Goal: Task Accomplishment & Management: Use online tool/utility

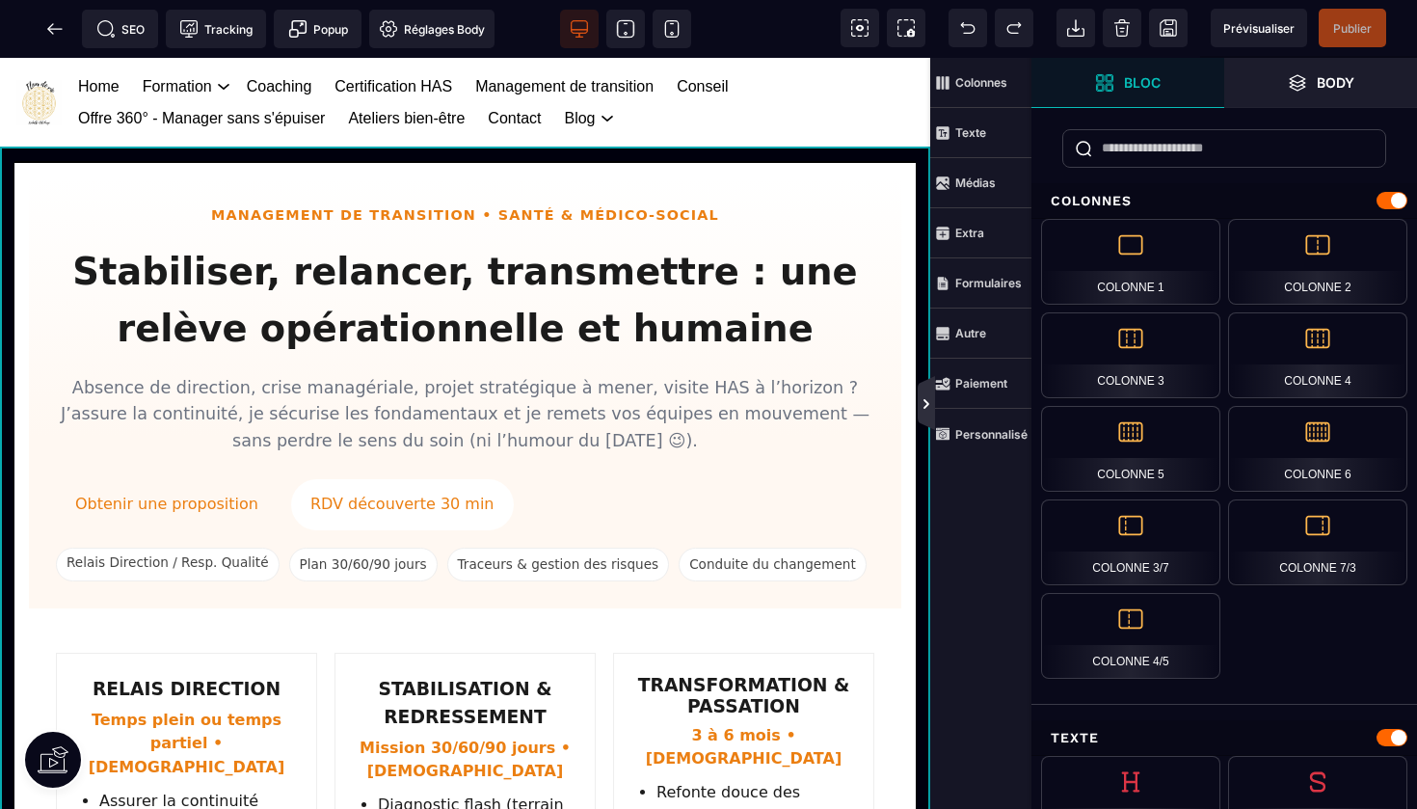
click at [927, 409] on icon at bounding box center [926, 403] width 15 height 15
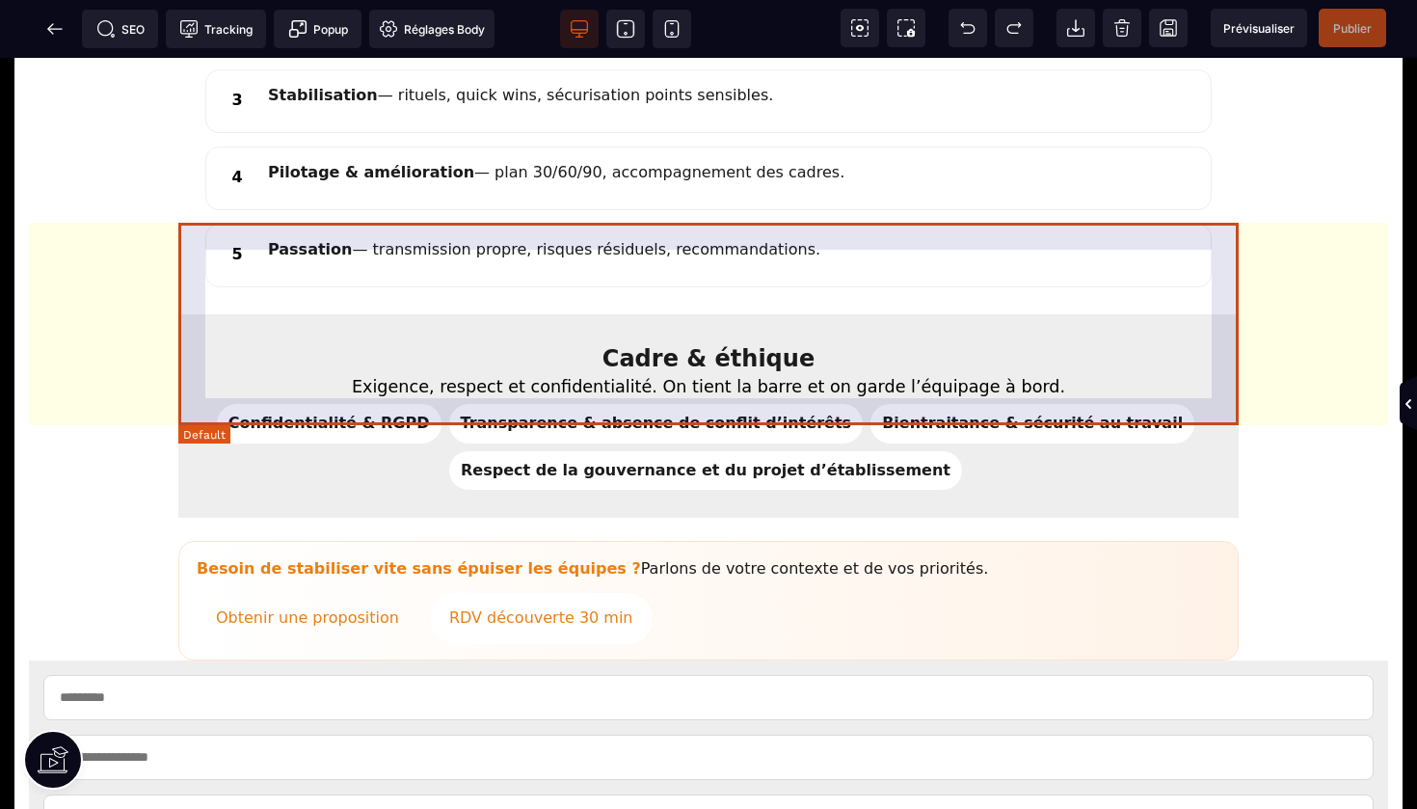
scroll to position [1973, 0]
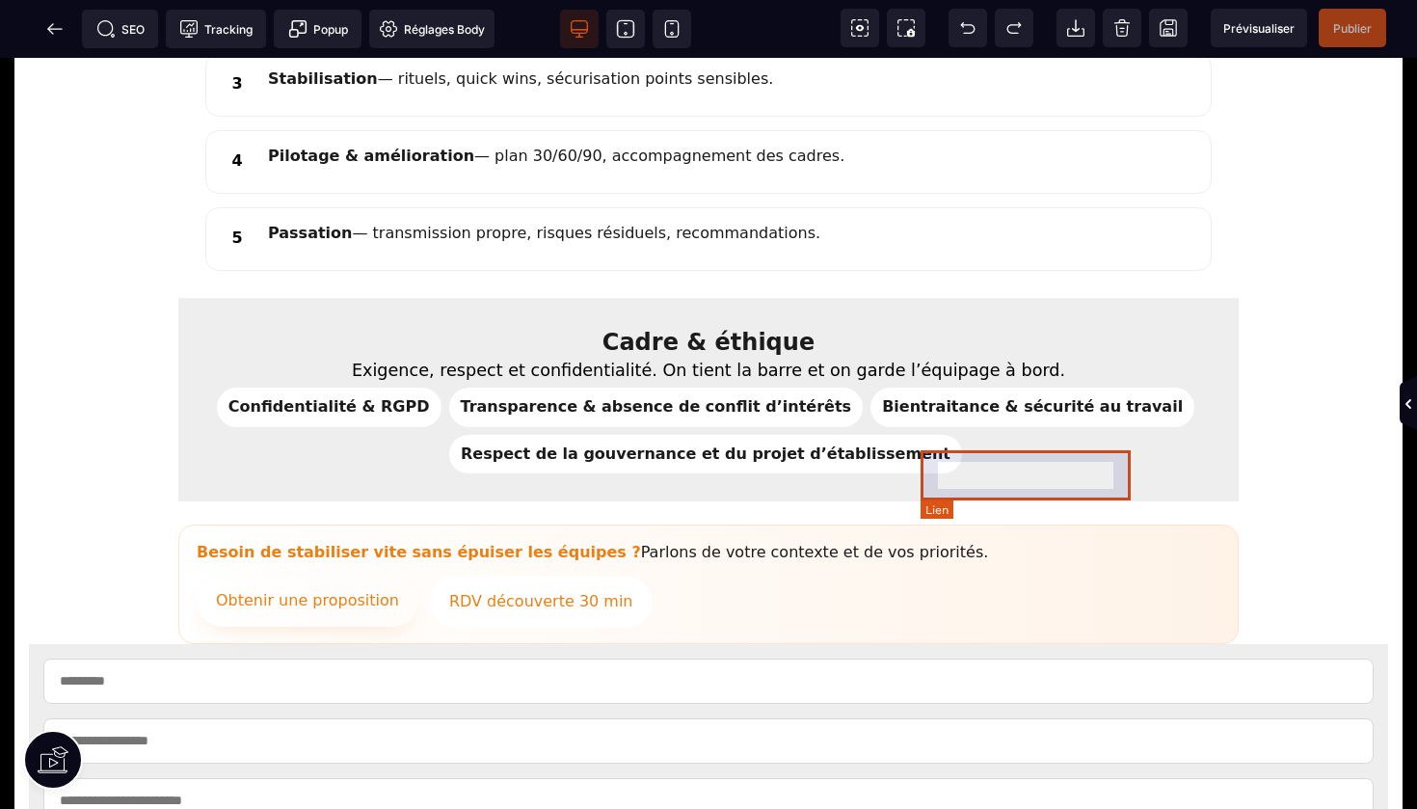
click at [418, 576] on link "Obtenir une proposition" at bounding box center [308, 601] width 222 height 51
select select
select select "***"
select select
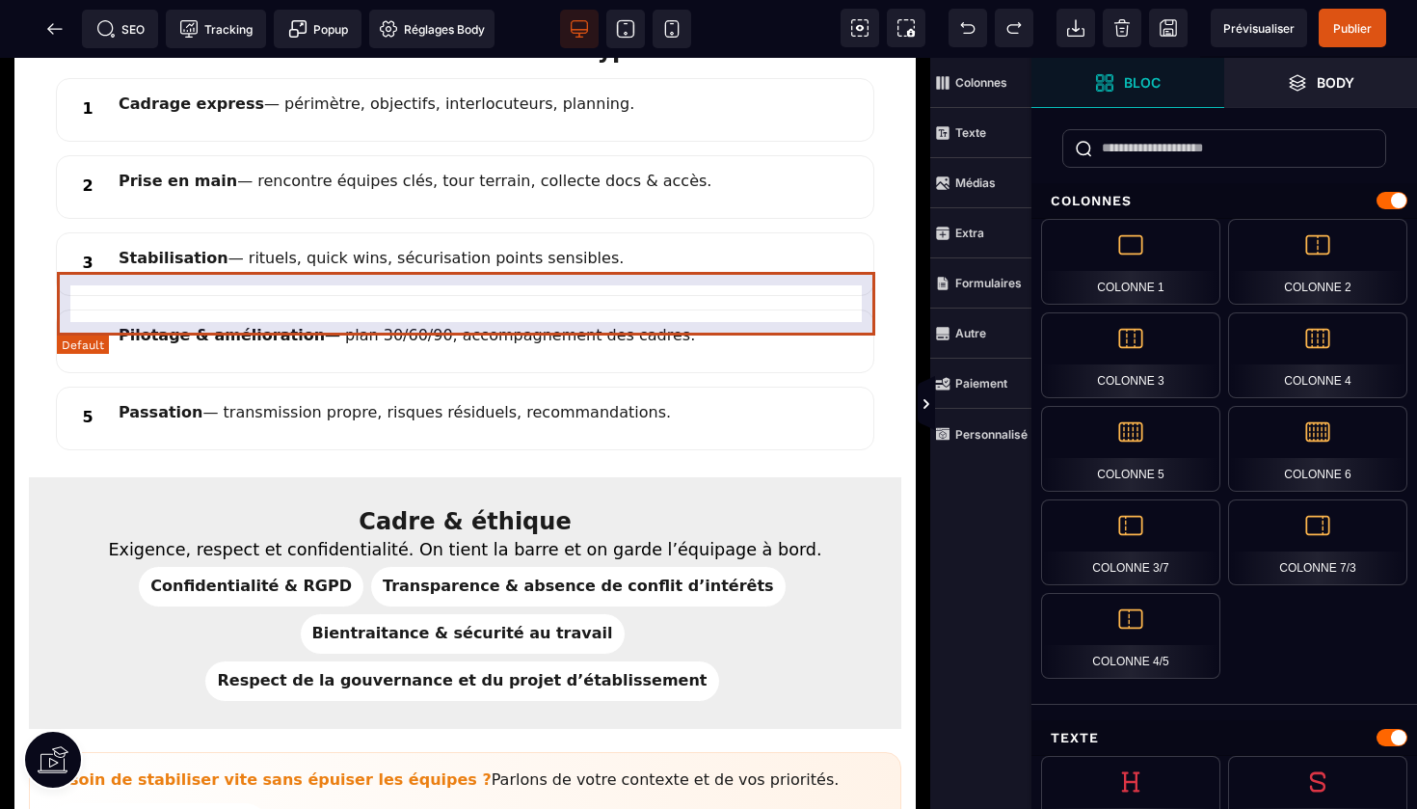
scroll to position [1986, 0]
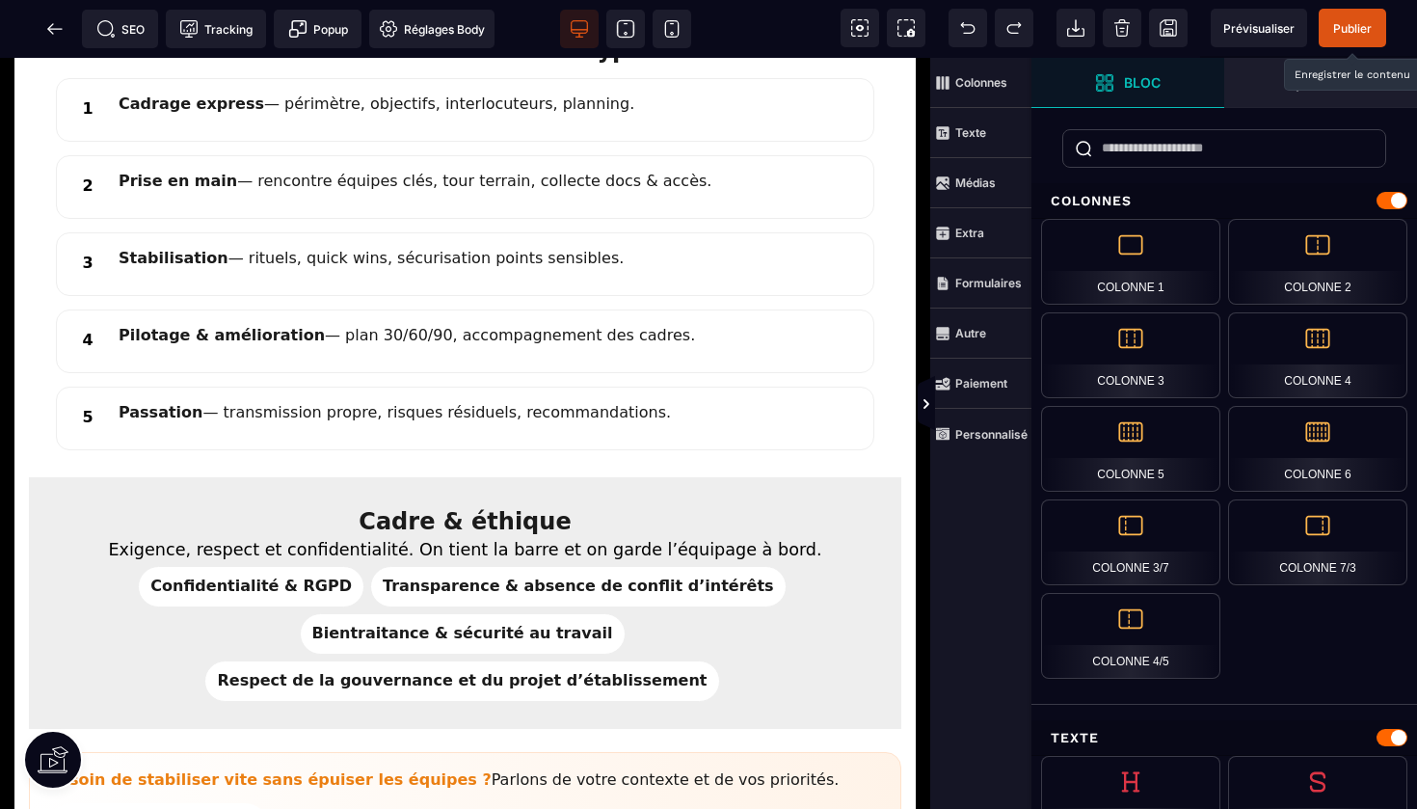
click at [1348, 22] on span "Publier" at bounding box center [1353, 28] width 39 height 14
click at [63, 28] on icon at bounding box center [54, 28] width 19 height 19
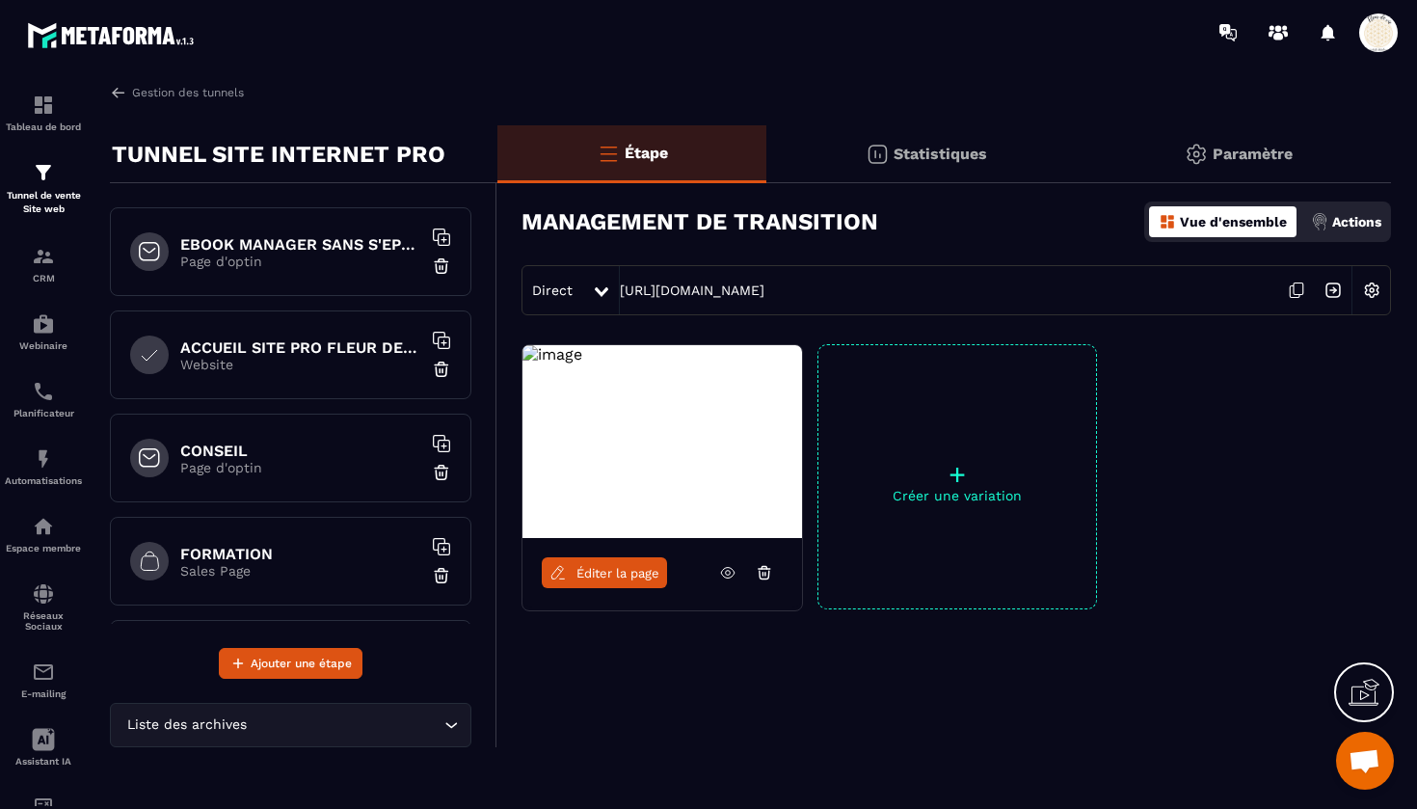
click at [256, 575] on p "Sales Page" at bounding box center [300, 570] width 241 height 15
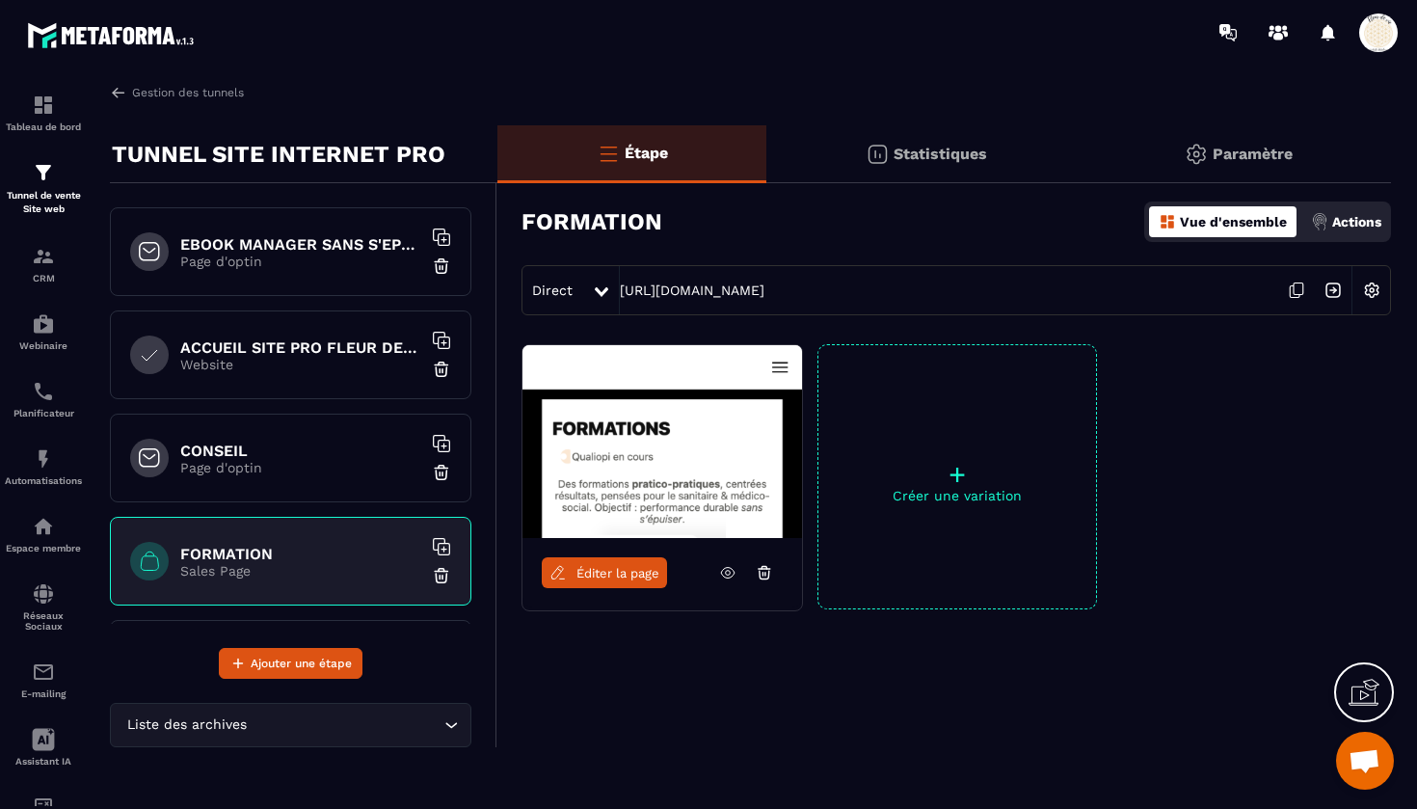
click at [617, 566] on span "Éditer la page" at bounding box center [618, 573] width 83 height 14
